Goal: Understand process/instructions

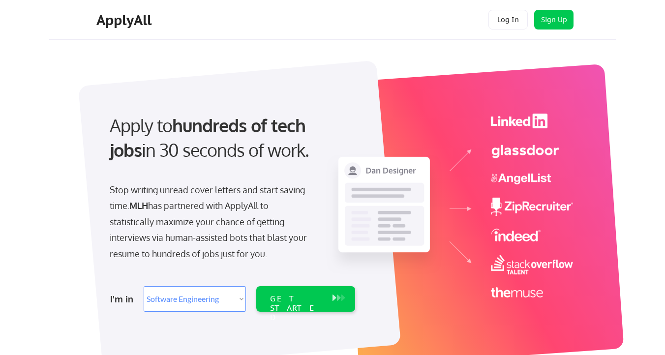
select select ""engineering""
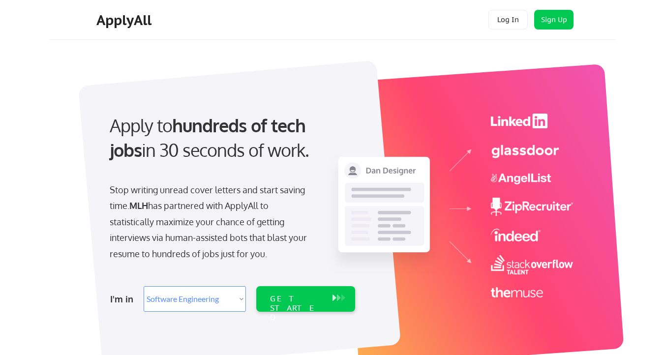
select select ""engineering""
